Goal: Task Accomplishment & Management: Manage account settings

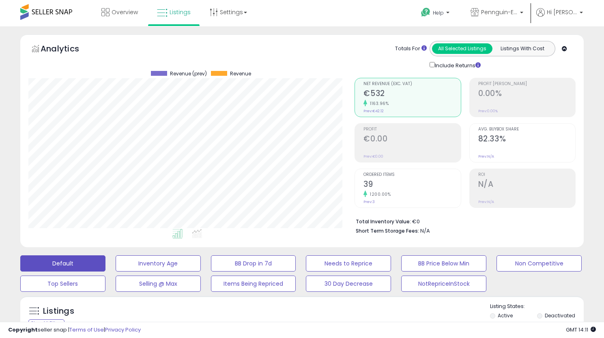
select select "**********"
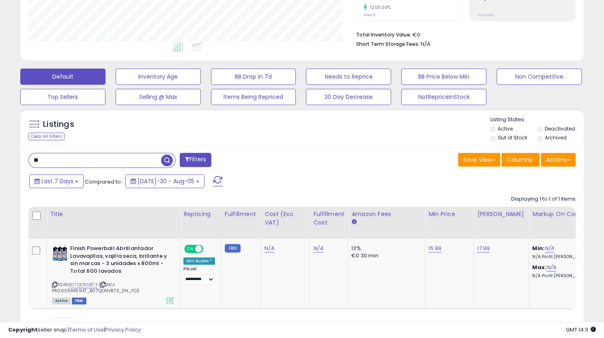
scroll to position [166, 326]
type input "**********"
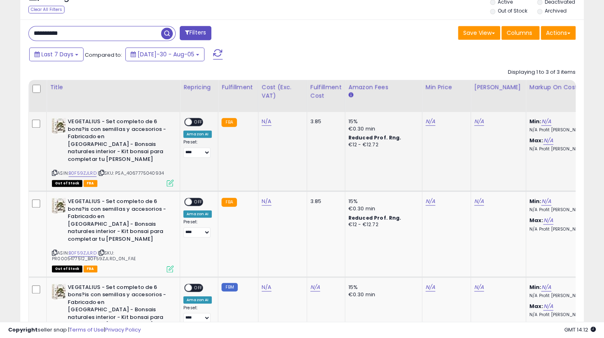
scroll to position [365, 0]
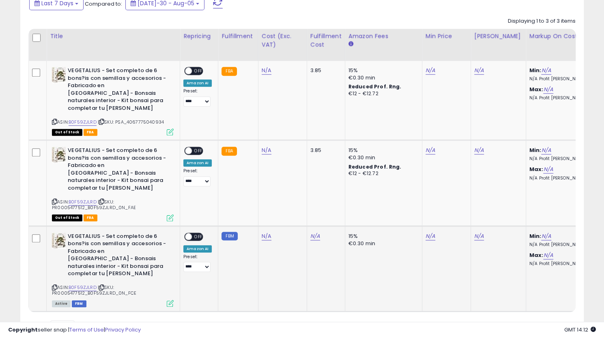
click at [195, 233] on span "OFF" at bounding box center [198, 236] width 13 height 7
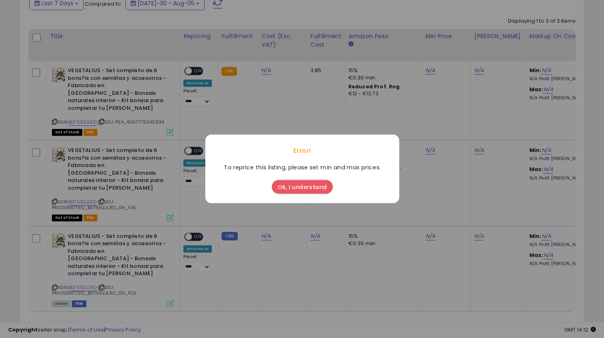
click at [307, 185] on button "Ok, I understand" at bounding box center [302, 187] width 61 height 14
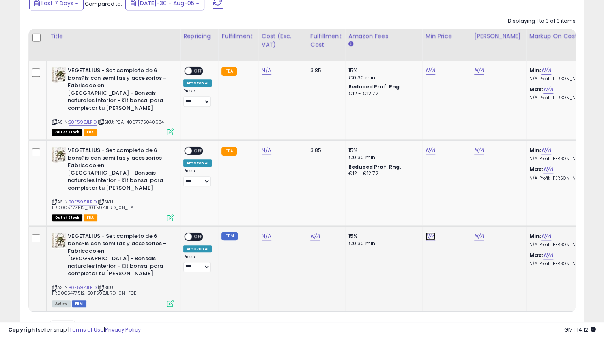
click at [428, 75] on link "N/A" at bounding box center [430, 71] width 10 height 8
type input "*****"
click button "submit" at bounding box center [449, 201] width 14 height 12
click at [479, 75] on link "N/A" at bounding box center [479, 71] width 10 height 8
click at [431, 242] on td "N/A ***** Unexpected Error" at bounding box center [446, 269] width 49 height 86
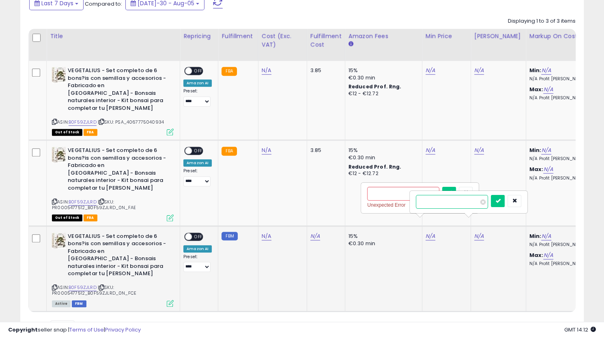
click at [443, 204] on input "number" at bounding box center [452, 202] width 72 height 14
type input "*****"
click at [505, 198] on button "submit" at bounding box center [498, 201] width 14 height 12
click at [517, 193] on icon "button" at bounding box center [514, 192] width 5 height 5
click at [468, 192] on icon "button" at bounding box center [465, 192] width 5 height 5
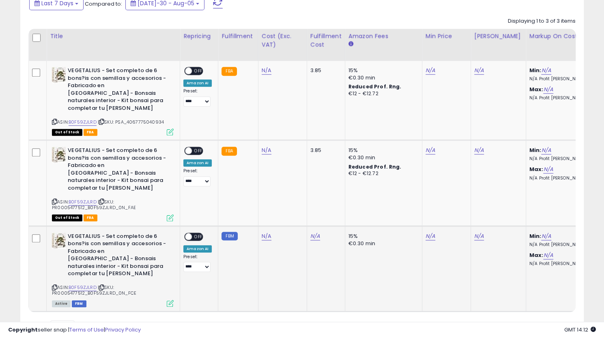
click at [449, 231] on td "N/A" at bounding box center [446, 269] width 49 height 86
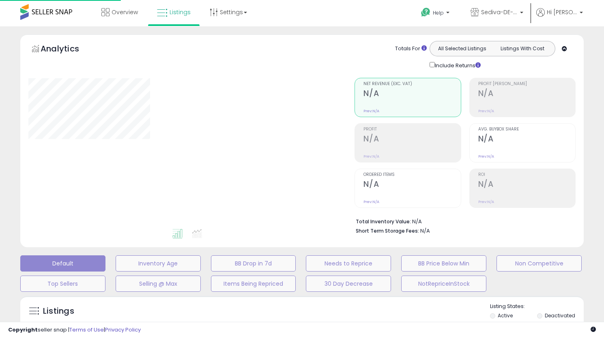
type input "**********"
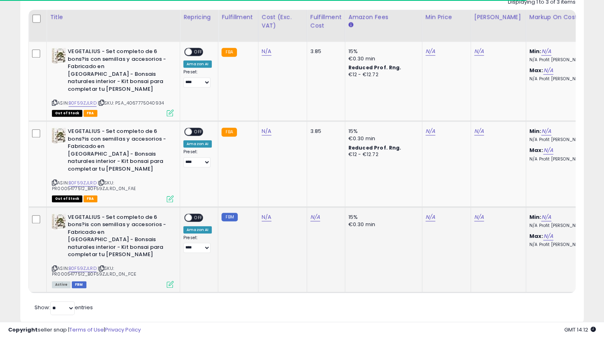
scroll to position [166, 326]
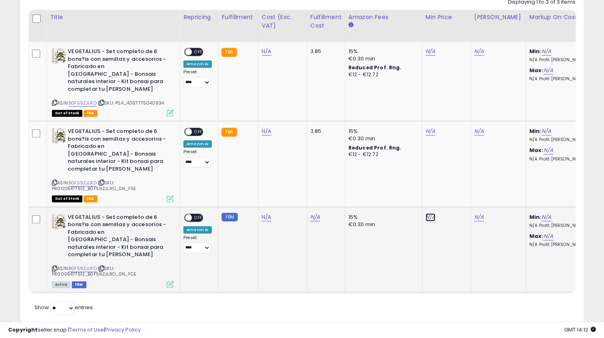
click at [425, 56] on link "N/A" at bounding box center [430, 51] width 10 height 8
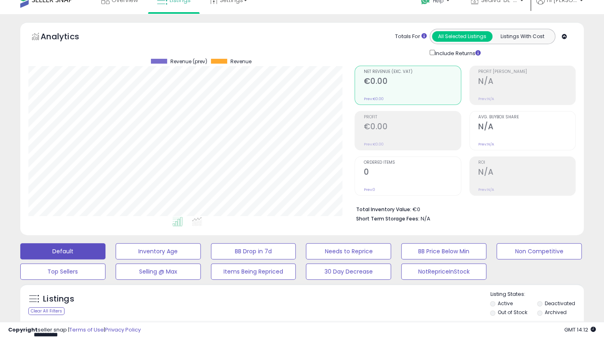
scroll to position [0, 0]
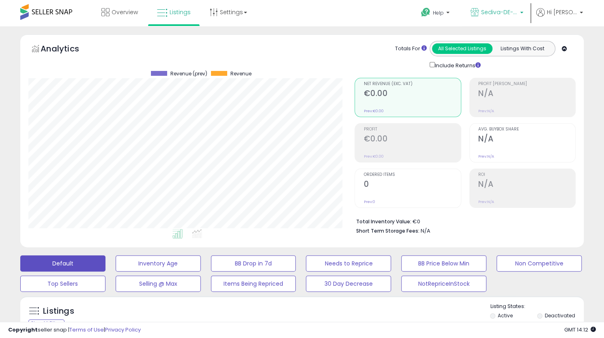
click at [488, 13] on span "Sediva-DE-ES" at bounding box center [499, 12] width 37 height 8
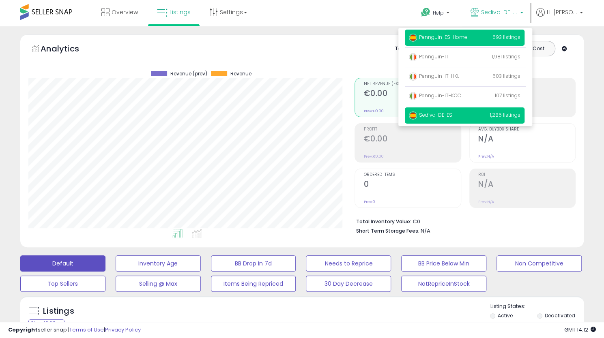
click at [458, 38] on span "Pennguin-ES-Home" at bounding box center [438, 37] width 58 height 7
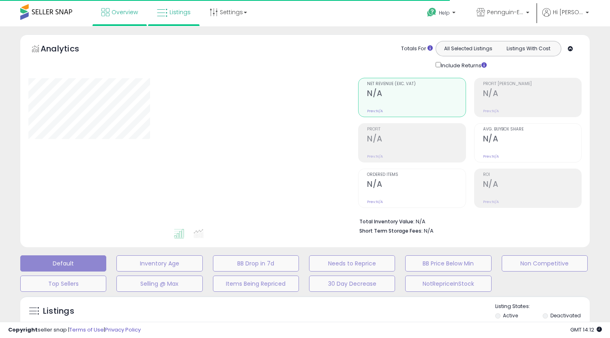
type input "**********"
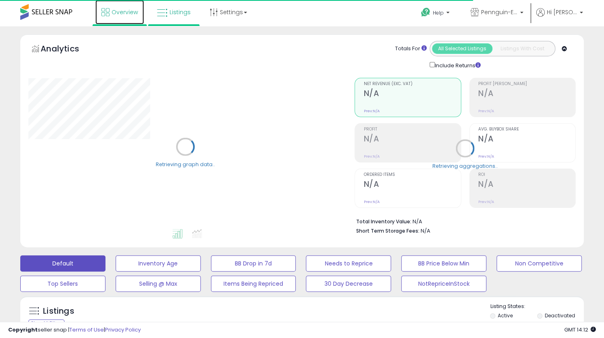
click at [118, 12] on span "Overview" at bounding box center [125, 12] width 26 height 8
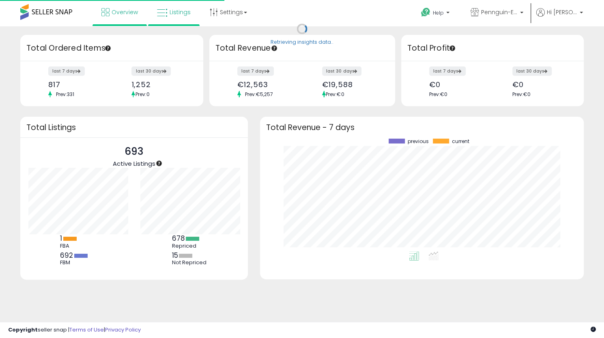
scroll to position [113, 307]
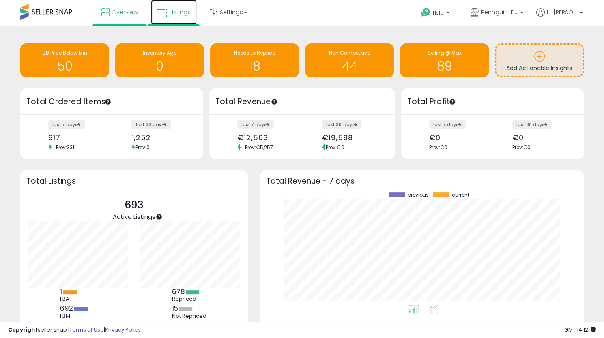
click at [172, 15] on span "Listings" at bounding box center [180, 12] width 21 height 8
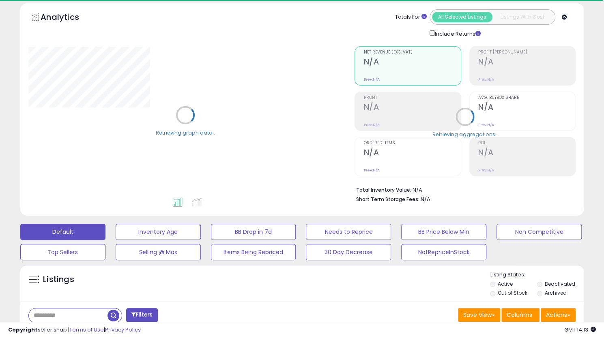
scroll to position [243, 0]
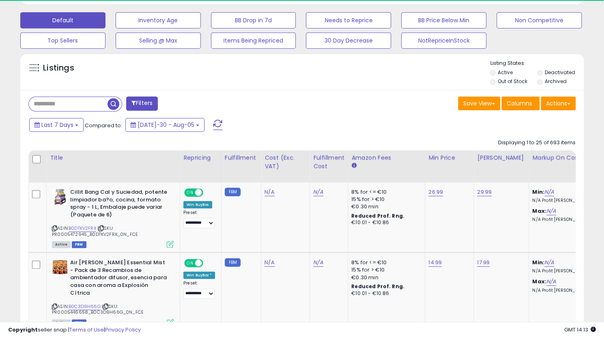
click at [75, 104] on input "text" at bounding box center [68, 104] width 79 height 14
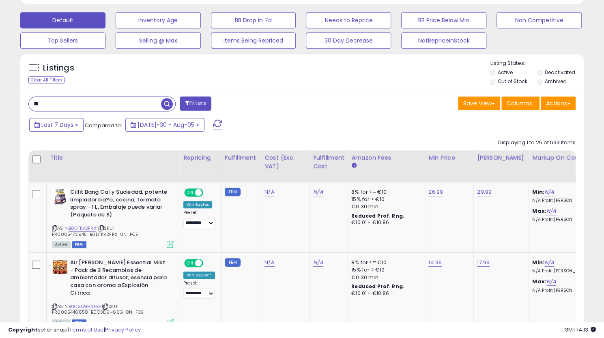
scroll to position [166, 326]
type input "**********"
click at [166, 104] on span "button" at bounding box center [167, 104] width 12 height 12
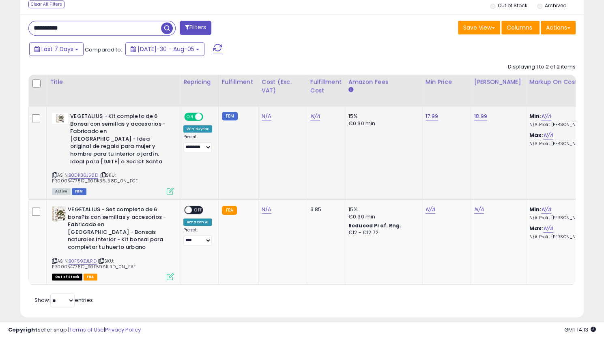
scroll to position [166, 326]
click at [479, 117] on link "18.99" at bounding box center [480, 116] width 13 height 8
click at [429, 96] on input "*****" at bounding box center [455, 97] width 72 height 14
type input "*****"
click at [507, 99] on button "submit" at bounding box center [501, 96] width 14 height 12
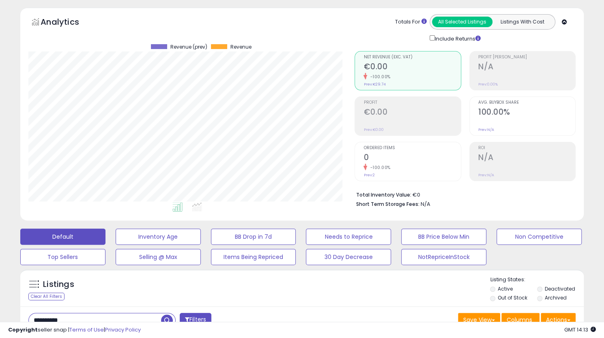
scroll to position [0, 0]
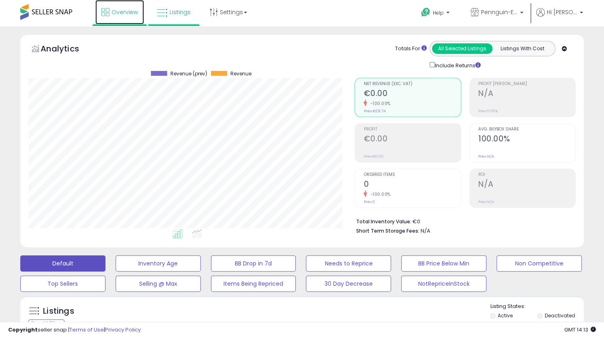
click at [112, 9] on span "Overview" at bounding box center [125, 12] width 26 height 8
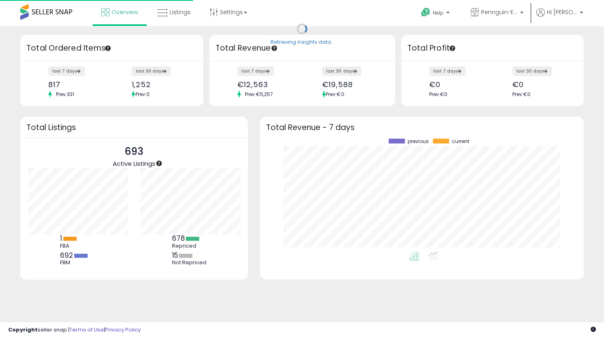
scroll to position [113, 307]
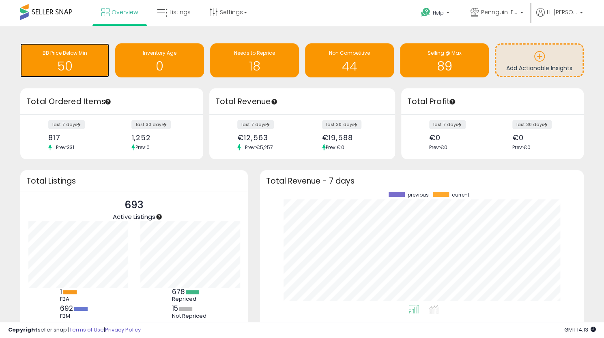
click at [54, 60] on h1 "50" at bounding box center [64, 66] width 81 height 13
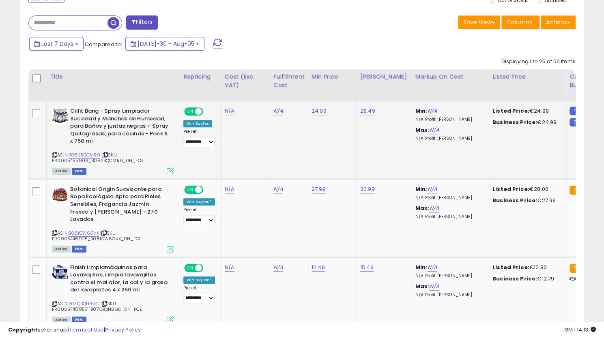
scroll to position [166, 326]
click at [90, 153] on link "B082BQCMR9" at bounding box center [85, 155] width 32 height 7
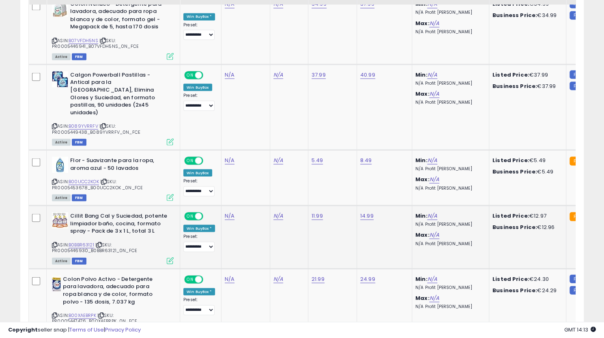
scroll to position [933, 0]
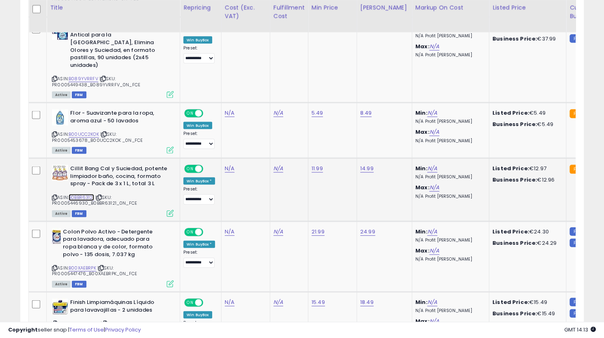
click at [86, 194] on link "B0BBR63121" at bounding box center [82, 197] width 26 height 7
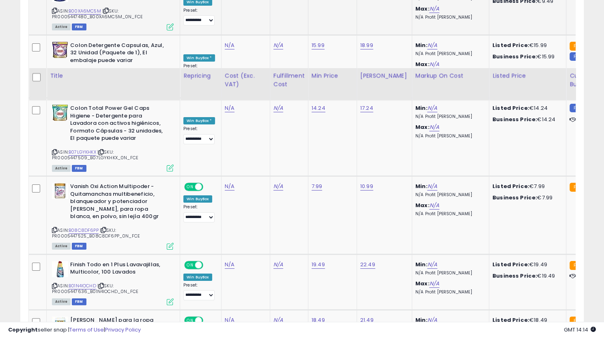
scroll to position [1859, 0]
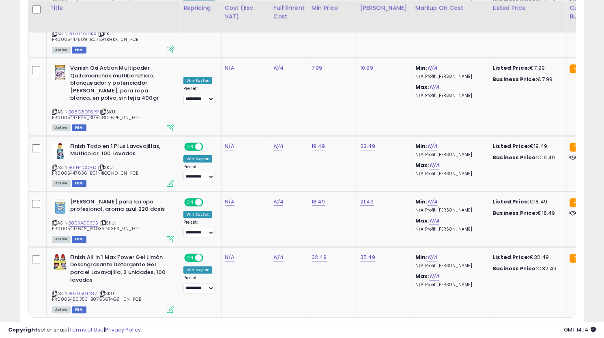
click at [563, 327] on link "2" at bounding box center [569, 334] width 13 height 14
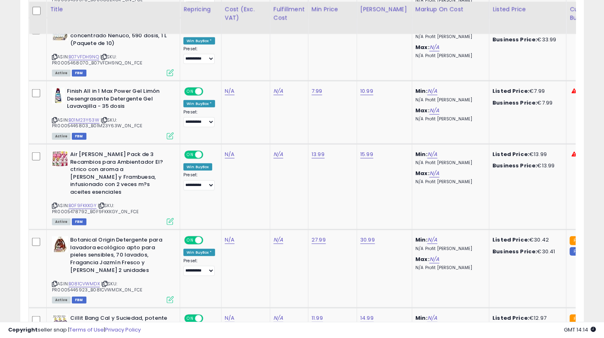
scroll to position [1137, 0]
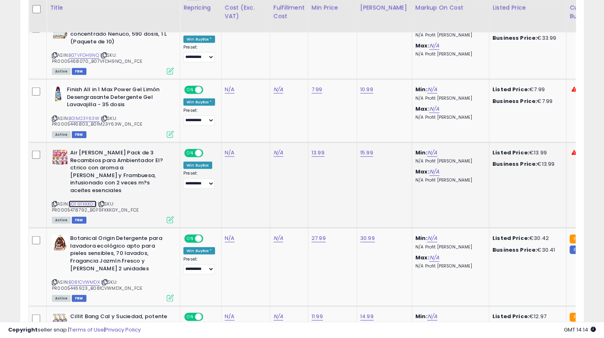
click at [87, 201] on link "B0F9FKKKGY" at bounding box center [83, 204] width 28 height 7
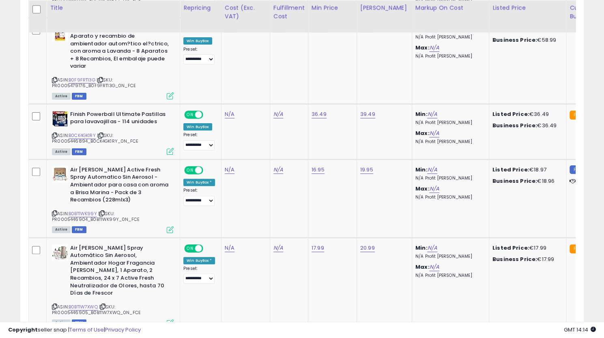
scroll to position [1895, 0]
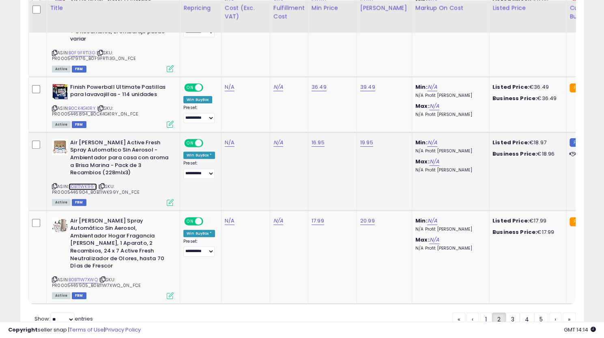
click at [88, 183] on link "B0BT1WK99Y" at bounding box center [83, 186] width 28 height 7
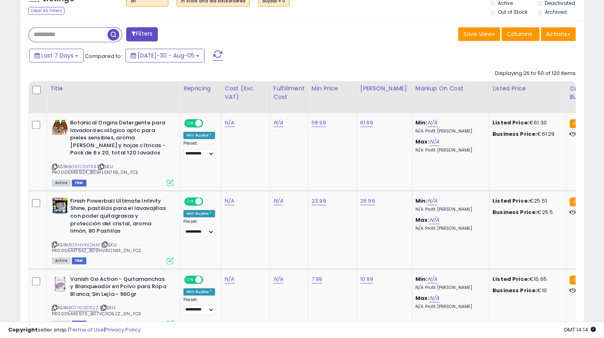
scroll to position [69, 0]
